Goal: Information Seeking & Learning: Check status

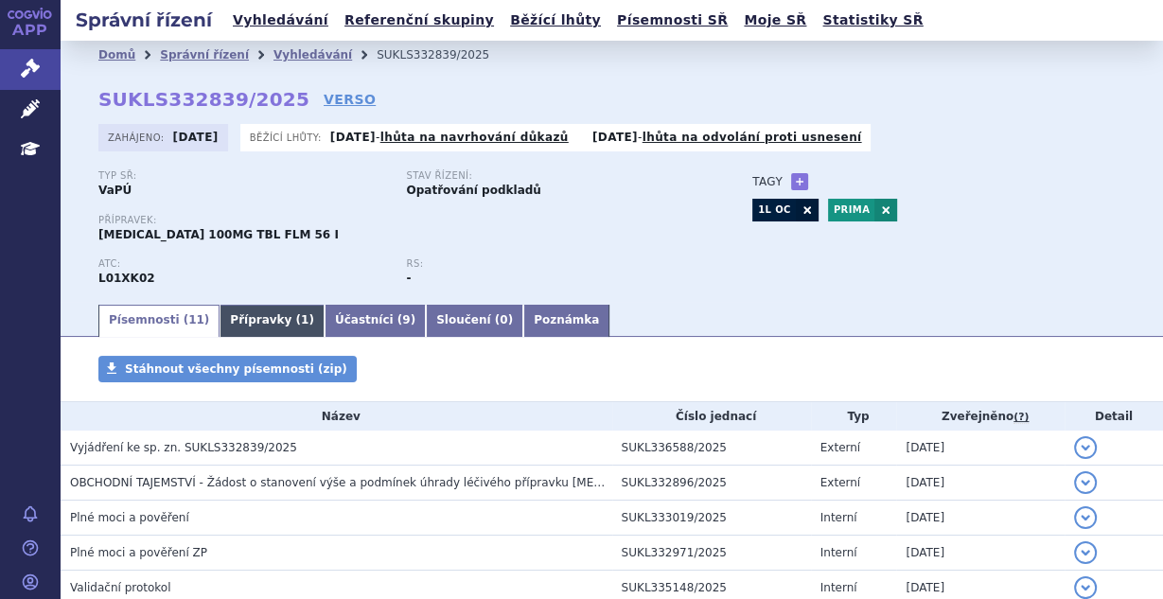
scroll to position [327, 0]
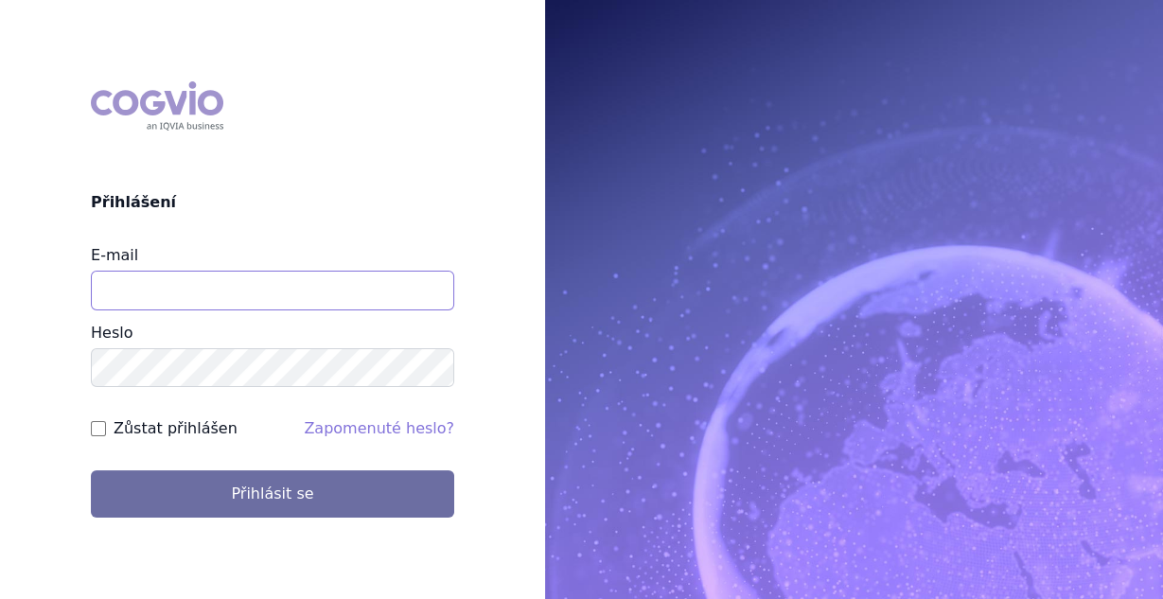
click at [219, 310] on div "E-mail Heslo" at bounding box center [272, 315] width 363 height 143
click at [225, 291] on input "E-mail" at bounding box center [272, 291] width 363 height 40
type input "vaclav.smekal@astrazeneca.com"
click at [92, 417] on form "E-mail vaclav.smekal@astrazeneca.com Heslo Zůstat přihlášen Zapomenuté heslo? P…" at bounding box center [272, 381] width 363 height 274
drag, startPoint x: 97, startPoint y: 428, endPoint x: 165, endPoint y: 450, distance: 70.9
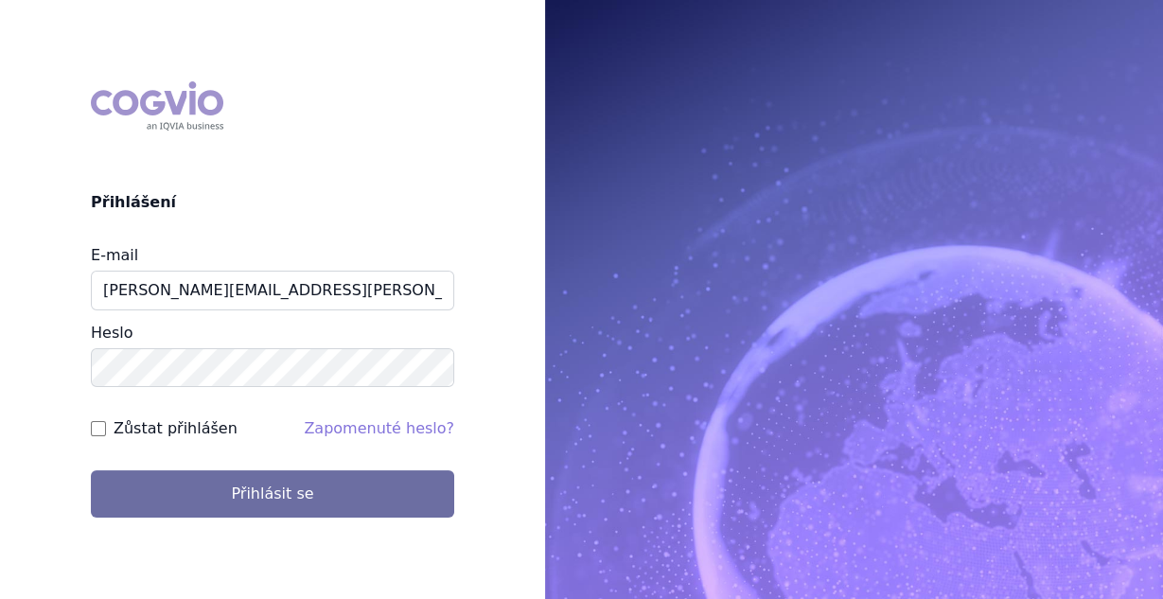
click at [98, 428] on input "Zůstat přihlášen" at bounding box center [98, 428] width 15 height 15
checkbox input "true"
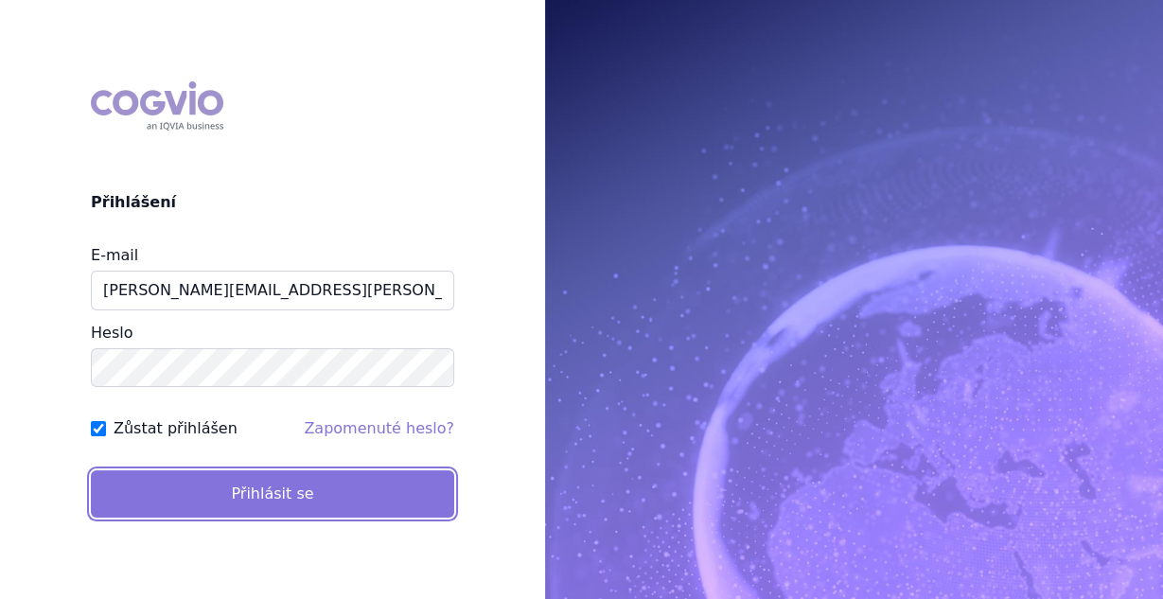
drag, startPoint x: 204, startPoint y: 475, endPoint x: 203, endPoint y: 486, distance: 11.5
click at [204, 475] on button "Přihlásit se" at bounding box center [272, 493] width 363 height 47
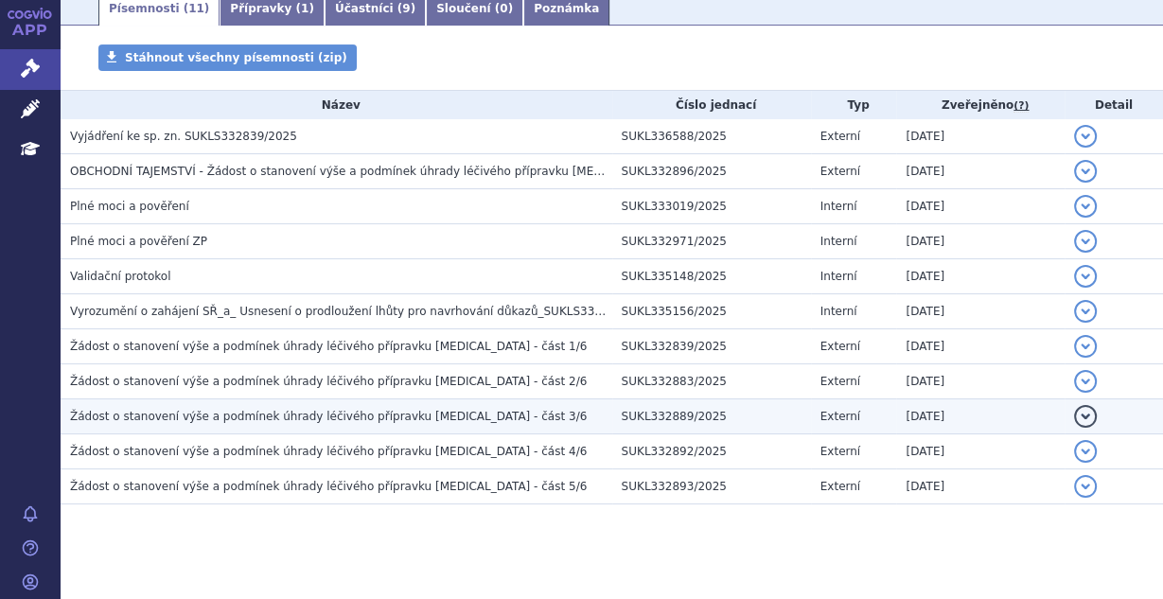
scroll to position [327, 0]
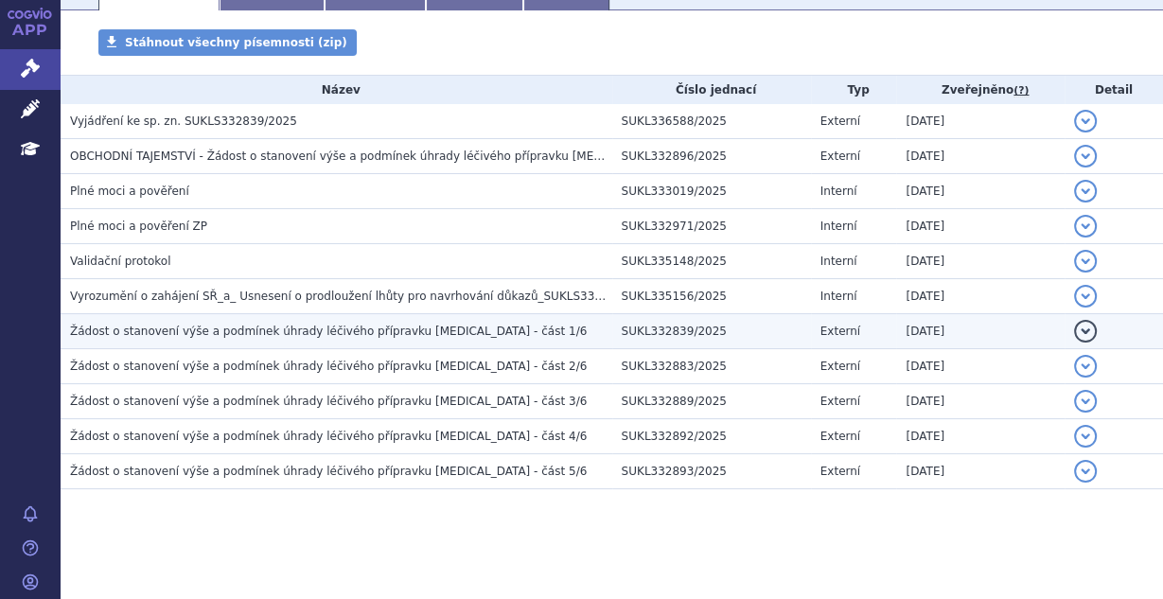
click at [434, 338] on h3 "Žádost o stanovení výše a podmínek úhrady léčivého přípravku [MEDICAL_DATA] - č…" at bounding box center [341, 331] width 542 height 19
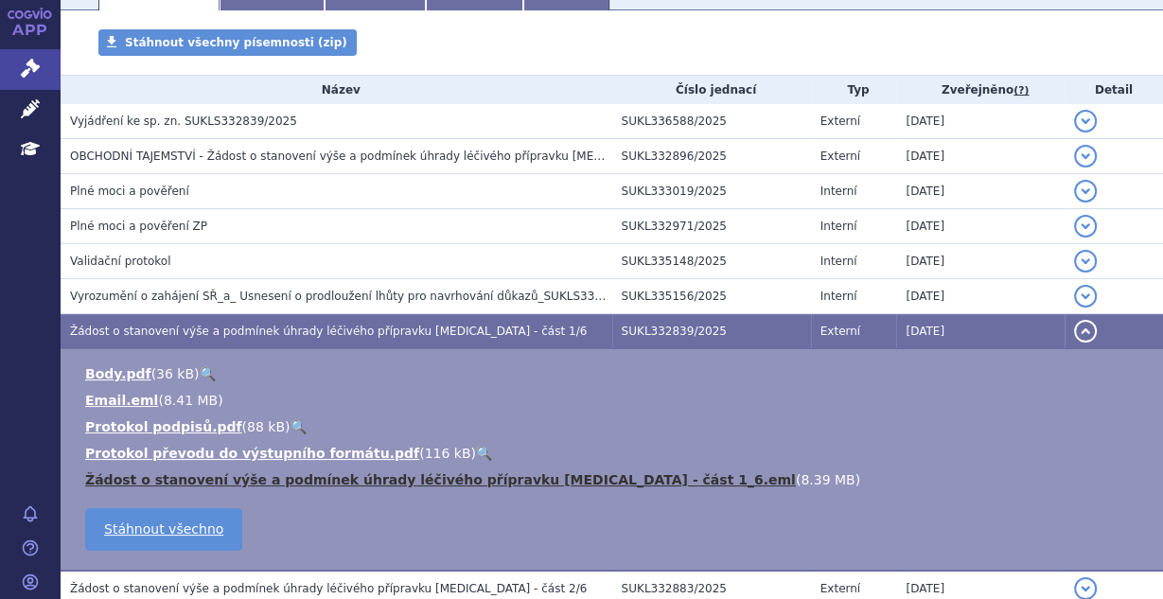
click at [366, 484] on link "Žádost o stanovení výše a podmínek úhrady léčivého přípravku [MEDICAL_DATA] - č…" at bounding box center [440, 479] width 711 height 15
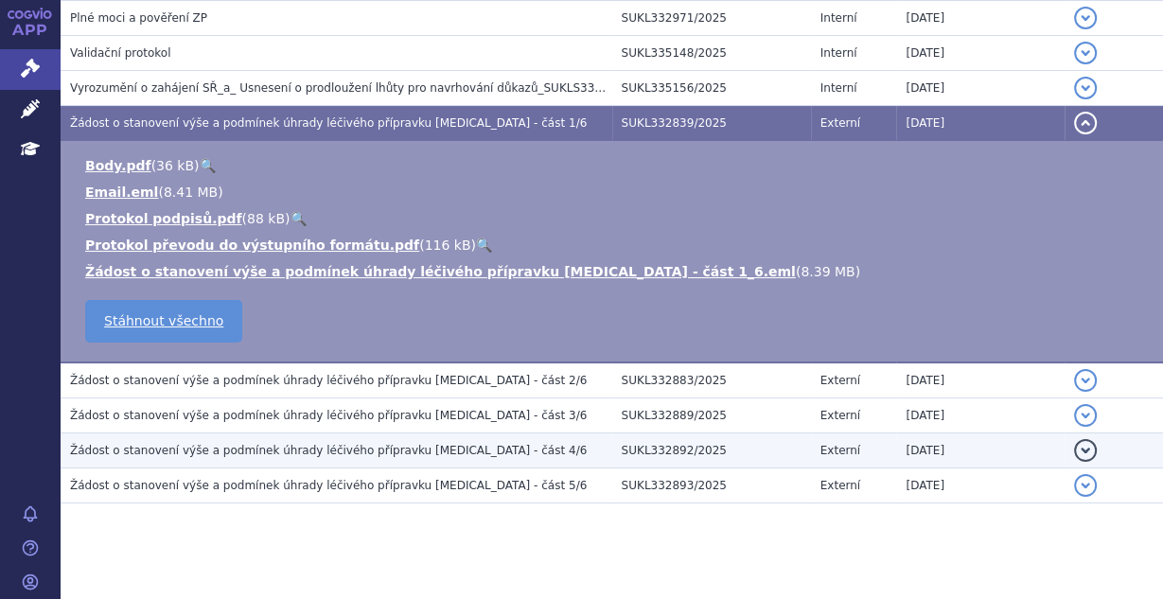
scroll to position [549, 0]
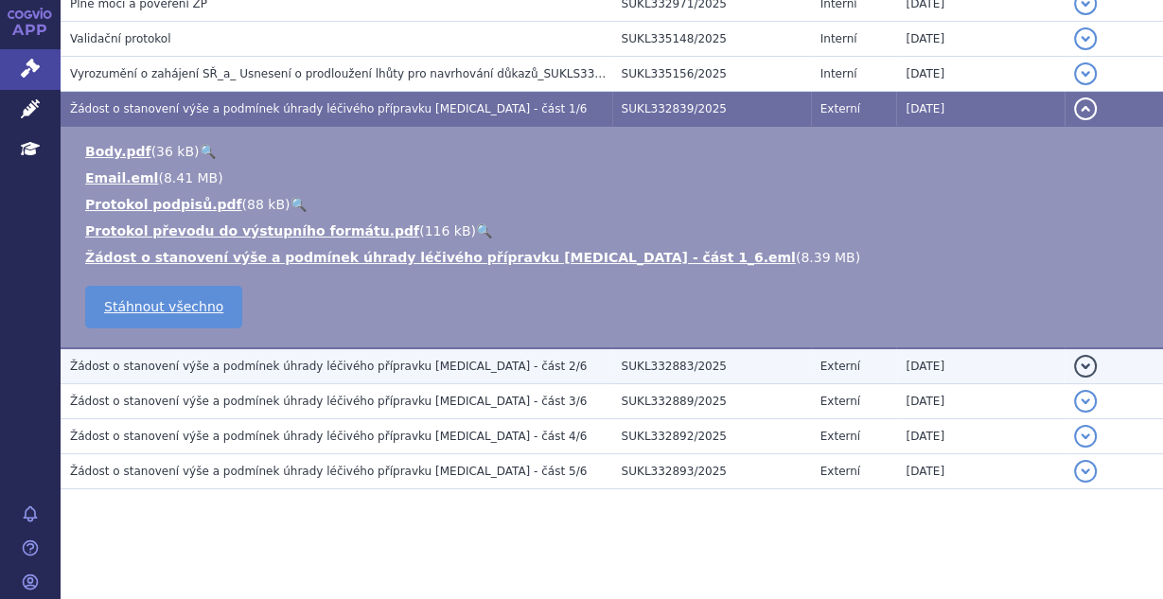
click at [335, 365] on span "Žádost o stanovení výše a podmínek úhrady léčivého přípravku [MEDICAL_DATA] - č…" at bounding box center [328, 366] width 517 height 13
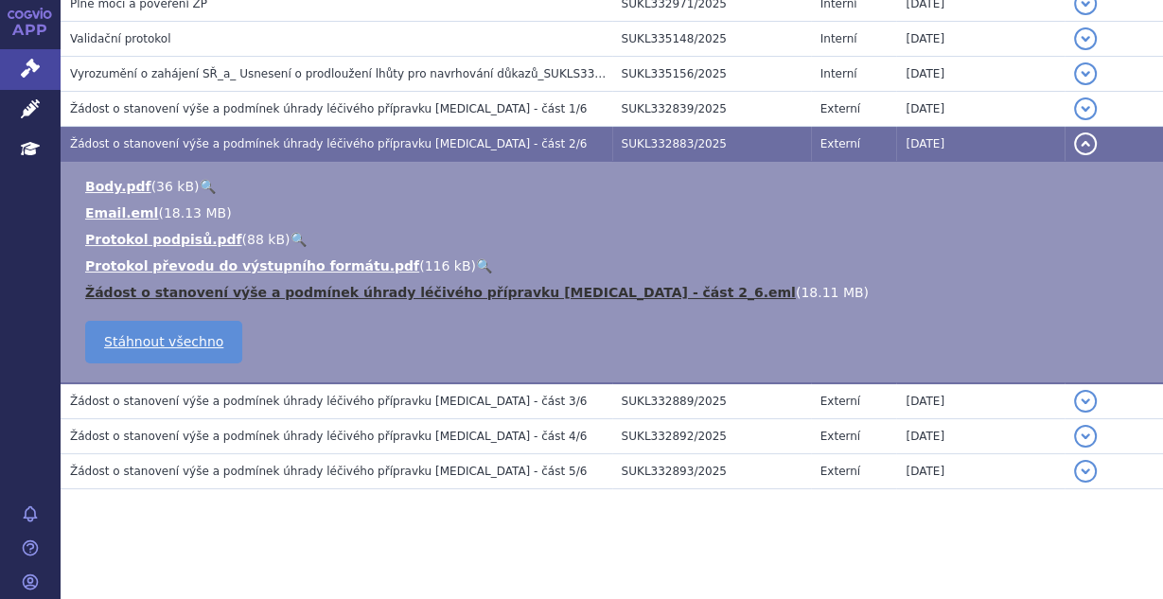
click at [366, 291] on link "Žádost o stanovení výše a podmínek úhrady léčivého přípravku [MEDICAL_DATA] - č…" at bounding box center [440, 292] width 711 height 15
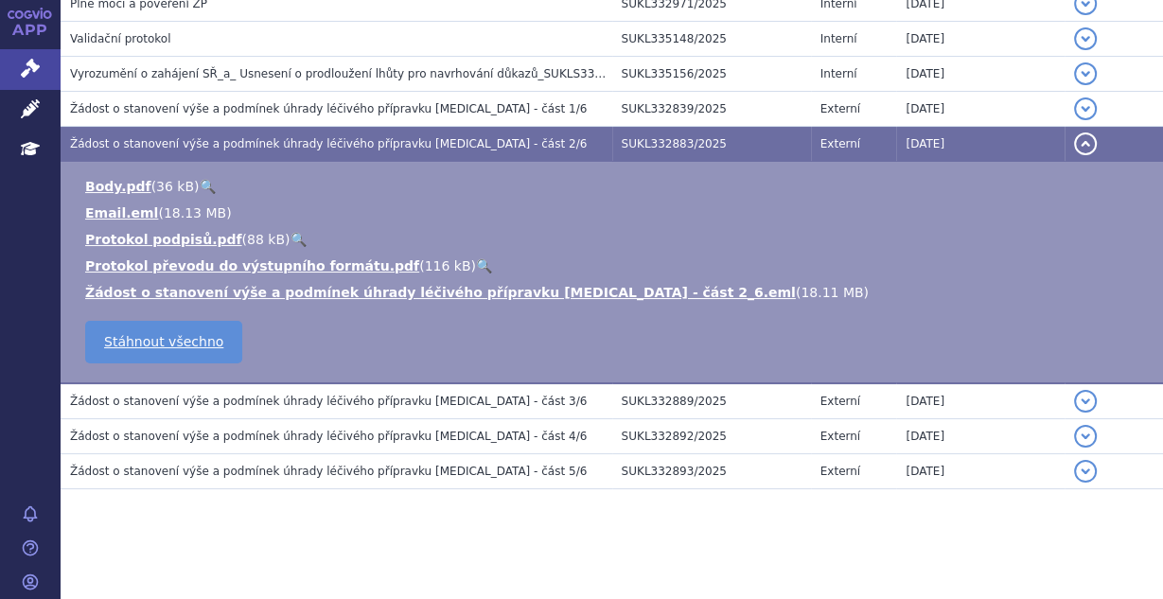
click at [279, 402] on span "Žádost o stanovení výše a podmínek úhrady léčivého přípravku [MEDICAL_DATA] - č…" at bounding box center [328, 401] width 517 height 13
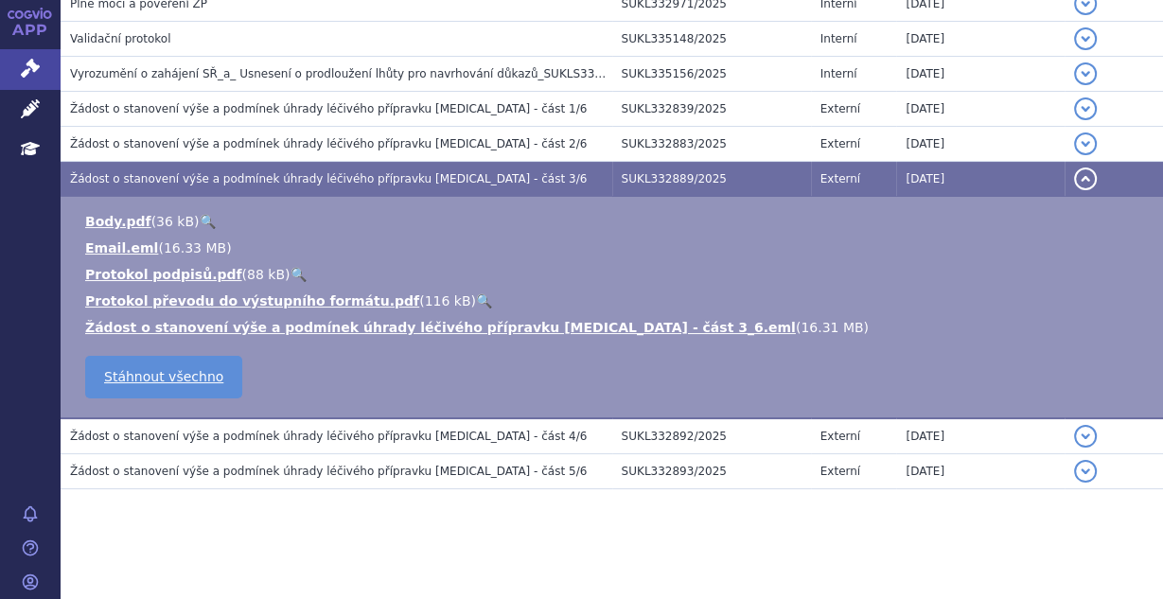
drag, startPoint x: 351, startPoint y: 324, endPoint x: 348, endPoint y: 349, distance: 25.7
click at [350, 324] on link "Žádost o stanovení výše a podmínek úhrady léčivého přípravku [MEDICAL_DATA] - č…" at bounding box center [440, 327] width 711 height 15
click at [264, 423] on td "Žádost o stanovení výše a podmínek úhrady léčivého přípravku [MEDICAL_DATA] - č…" at bounding box center [337, 436] width 552 height 36
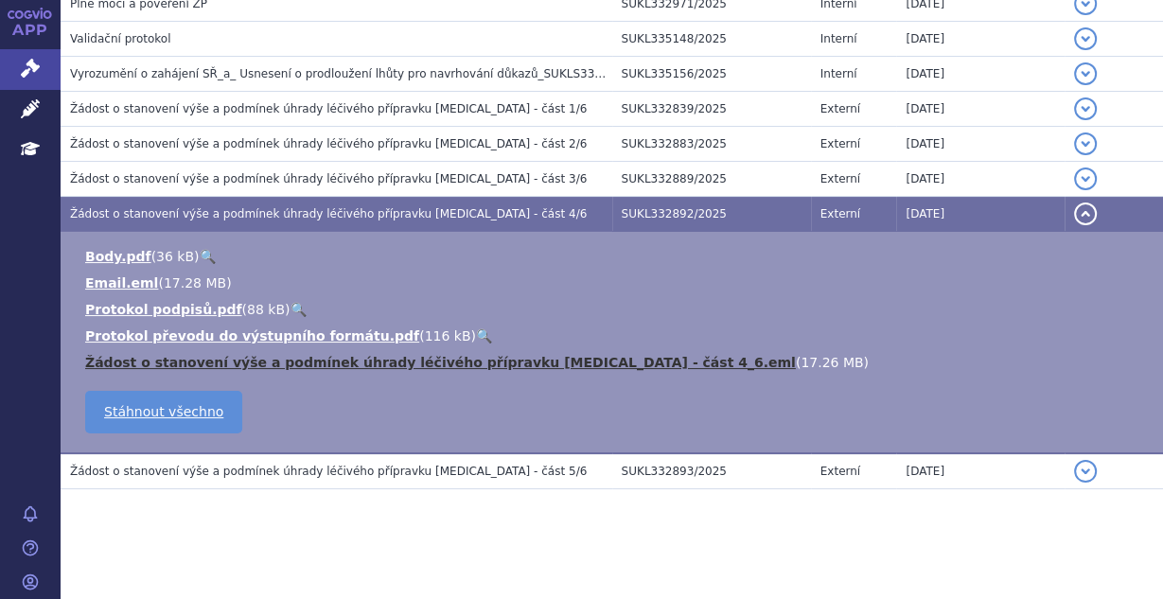
click at [385, 356] on link "Žádost o stanovení výše a podmínek úhrady léčivého přípravku [MEDICAL_DATA] - č…" at bounding box center [440, 362] width 711 height 15
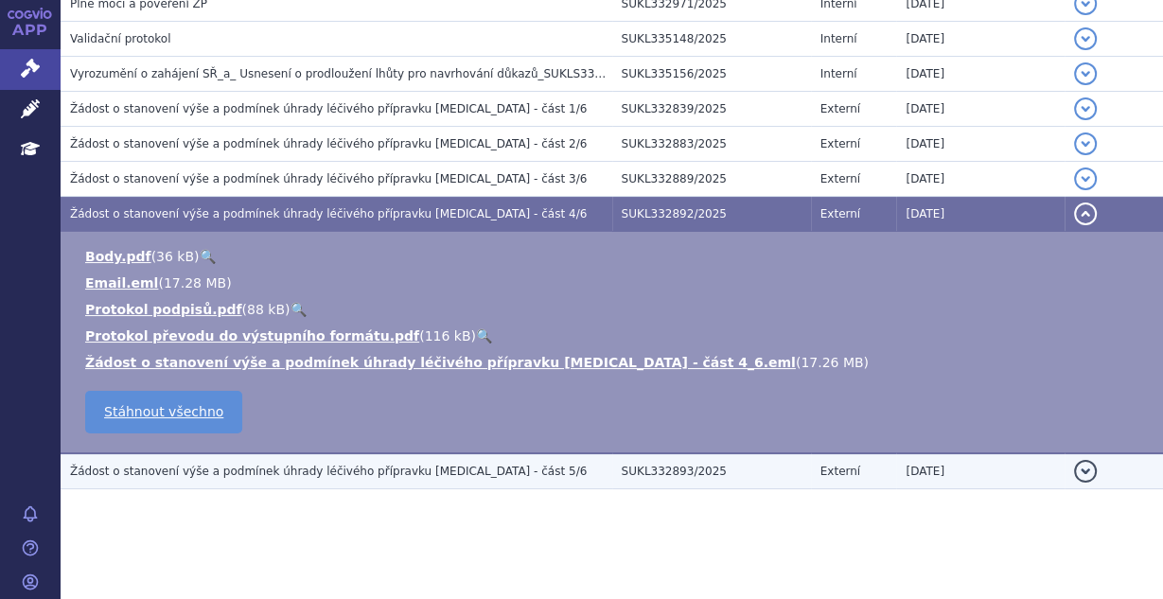
click at [319, 453] on td "Žádost o stanovení výše a podmínek úhrady léčivého přípravku [MEDICAL_DATA] - č…" at bounding box center [337, 471] width 552 height 36
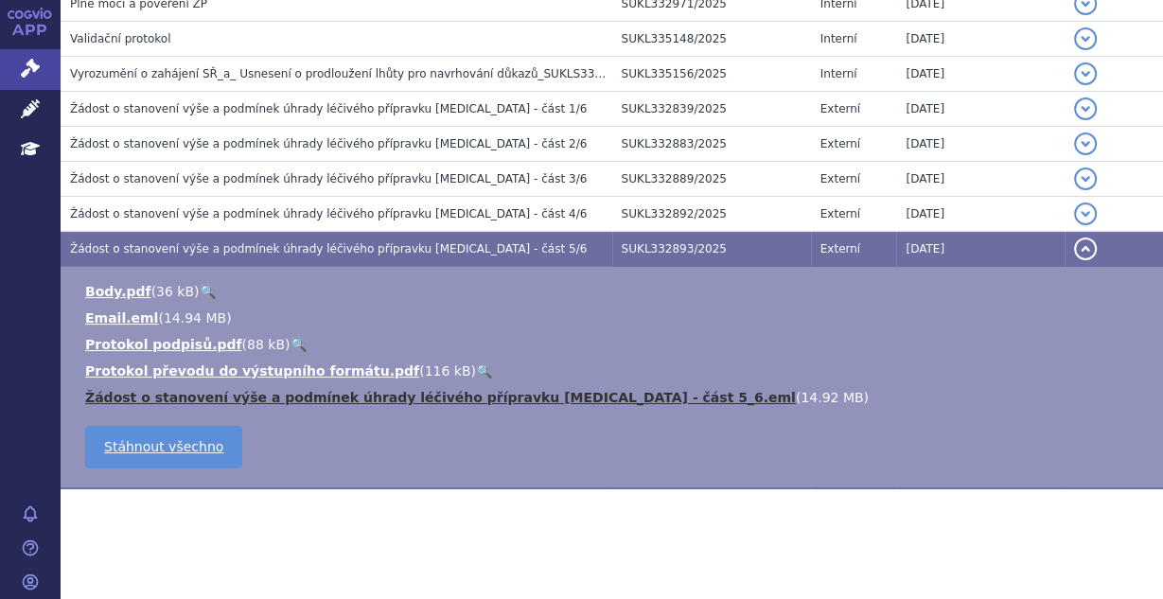
click at [415, 390] on link "Žádost o stanovení výše a podmínek úhrady léčivého přípravku [MEDICAL_DATA] - č…" at bounding box center [440, 397] width 711 height 15
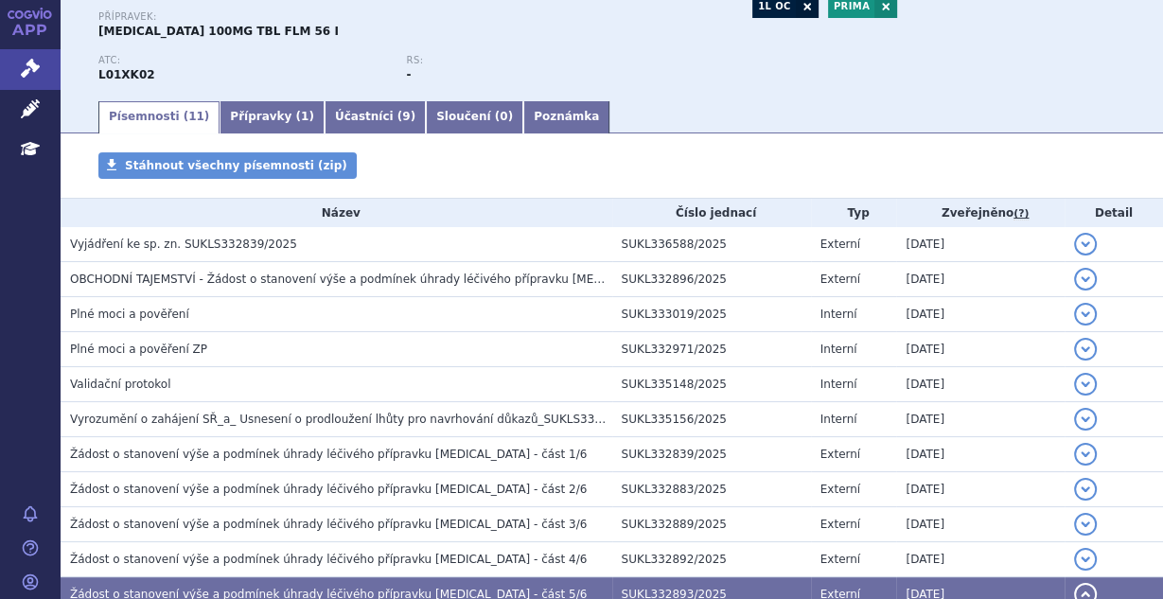
scroll to position [196, 0]
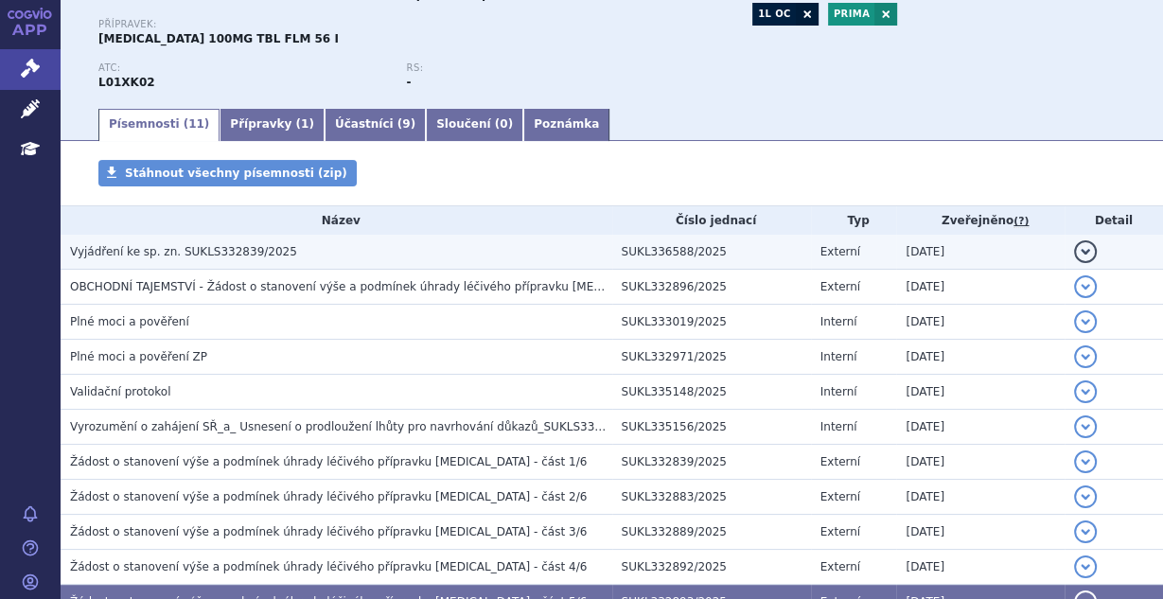
click at [277, 246] on h3 "Vyjádření ke sp. zn. SUKLS332839/2025" at bounding box center [341, 251] width 542 height 19
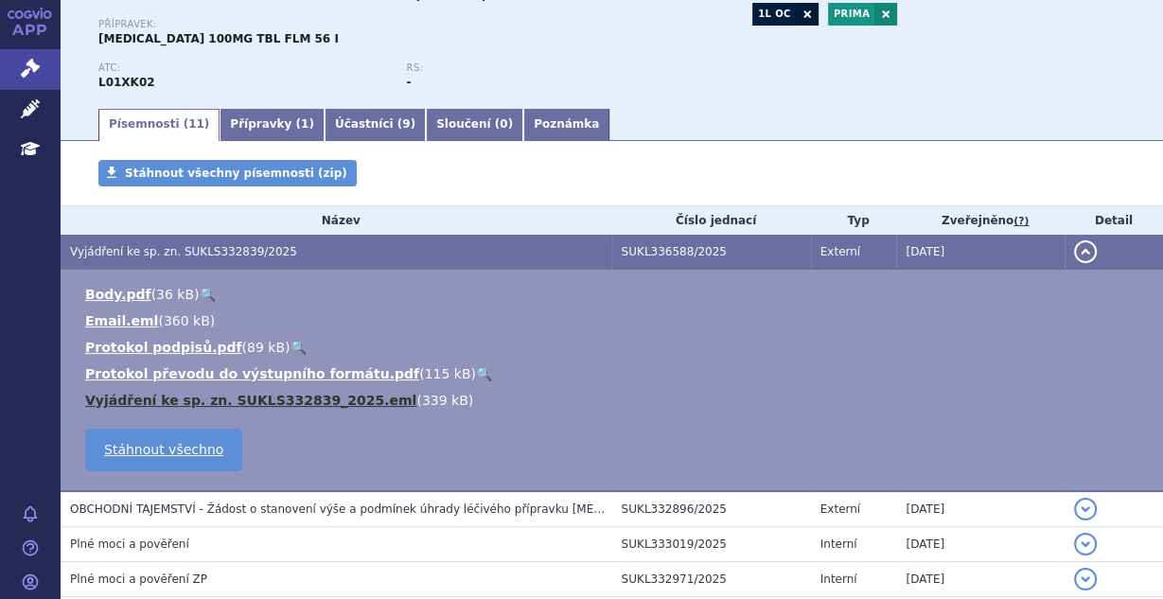
click at [273, 400] on link "Vyjádření ke sp. zn. SUKLS332839_2025.eml" at bounding box center [250, 400] width 331 height 15
